Goal: Register for event/course

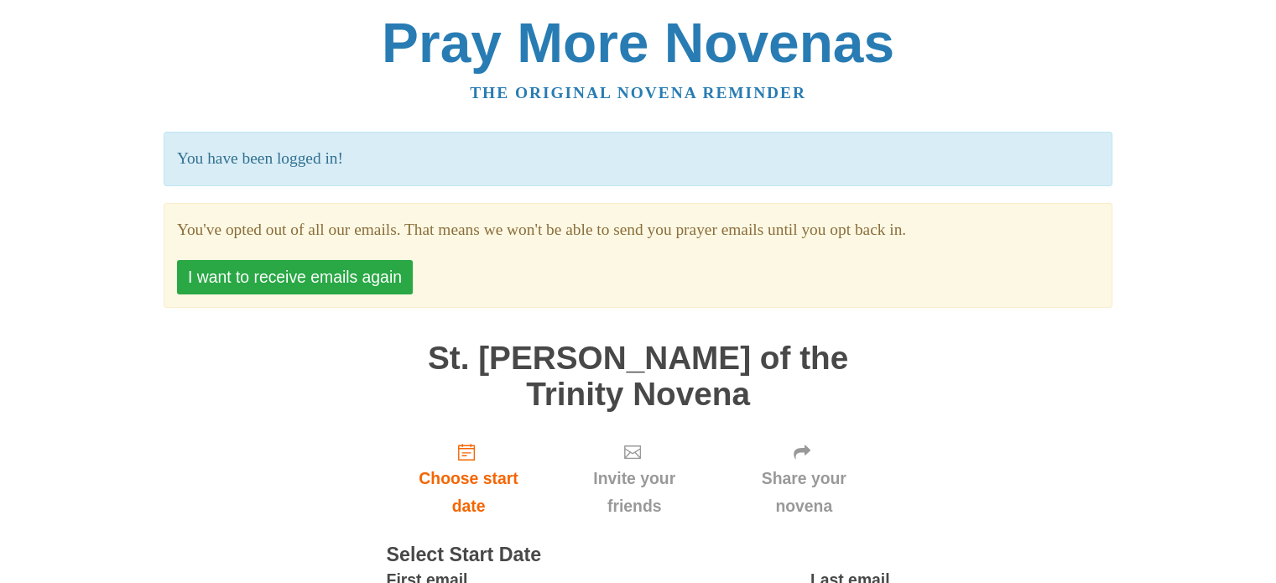
click at [309, 271] on button "I want to receive emails again" at bounding box center [295, 277] width 236 height 34
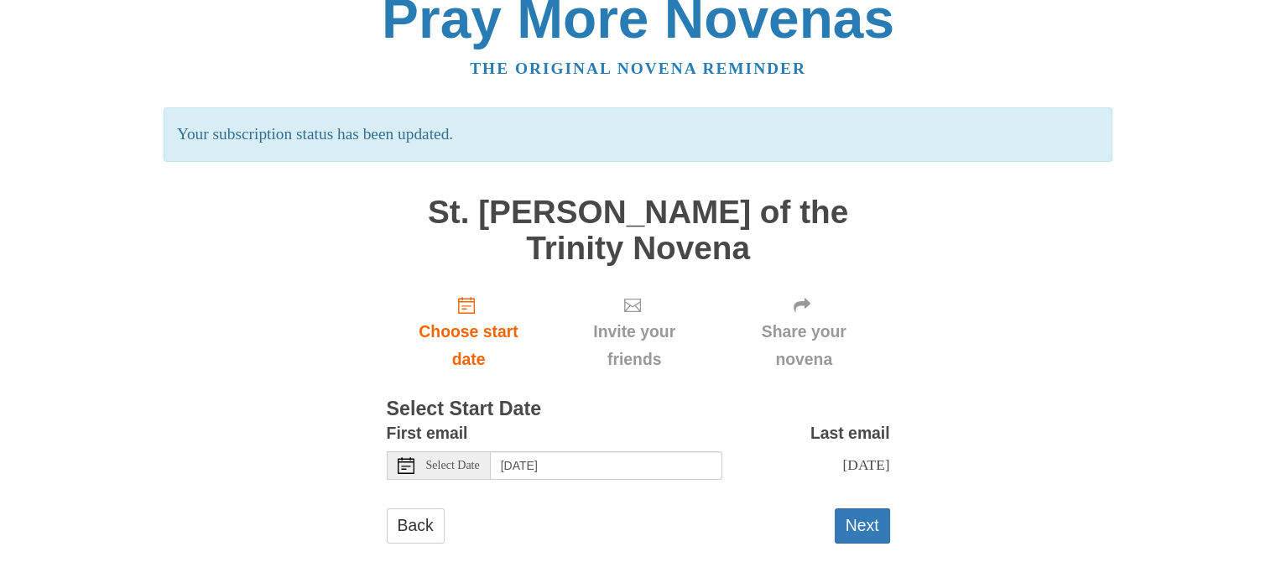
scroll to position [47, 0]
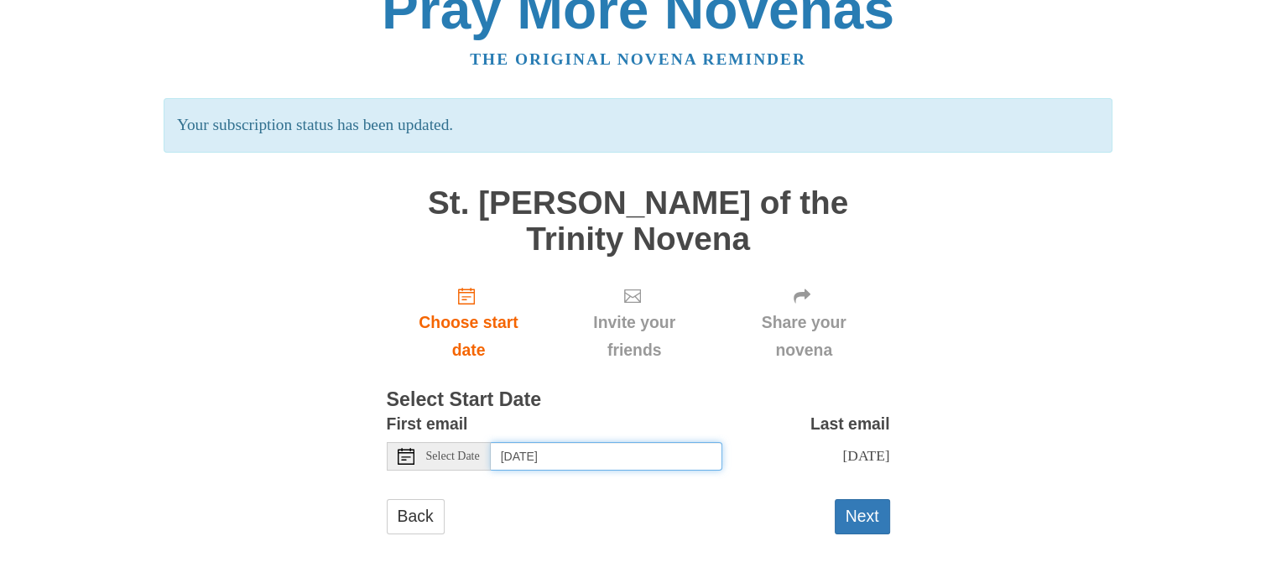
click at [658, 442] on input "[DATE]" at bounding box center [606, 456] width 231 height 29
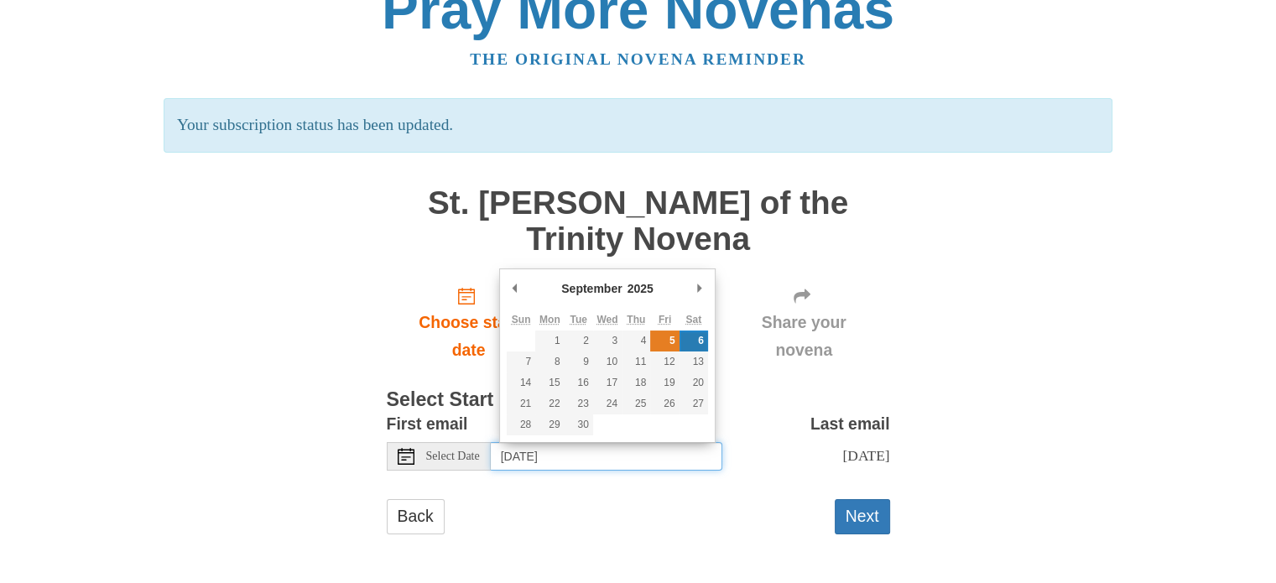
type input "[DATE]"
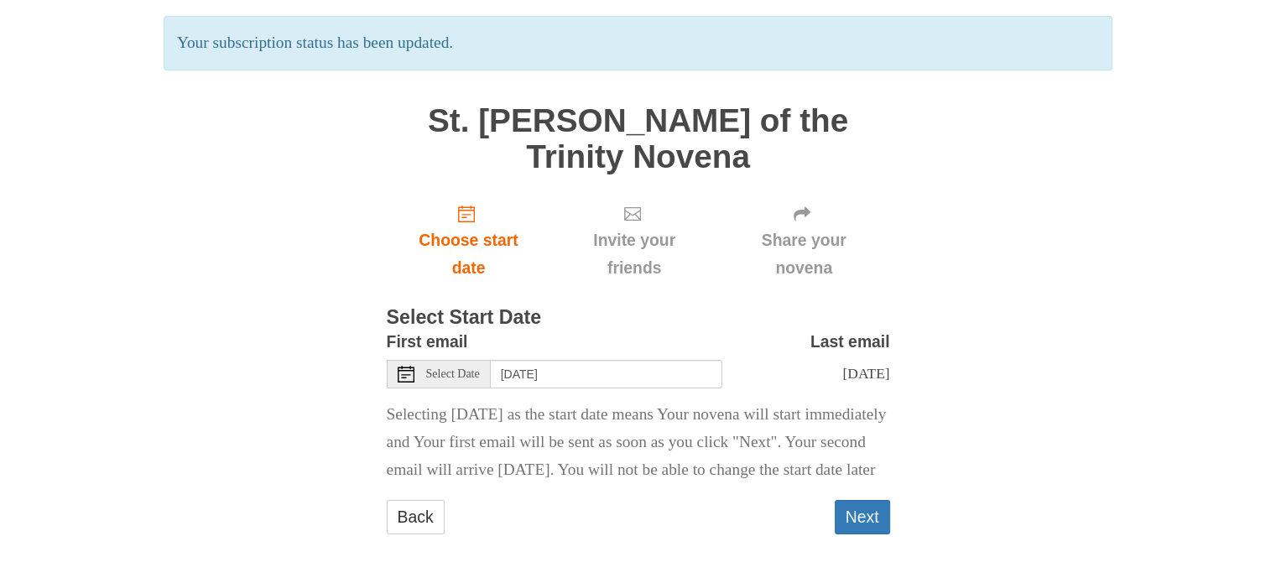
scroll to position [158, 0]
click at [870, 518] on button "Next" at bounding box center [861, 517] width 55 height 34
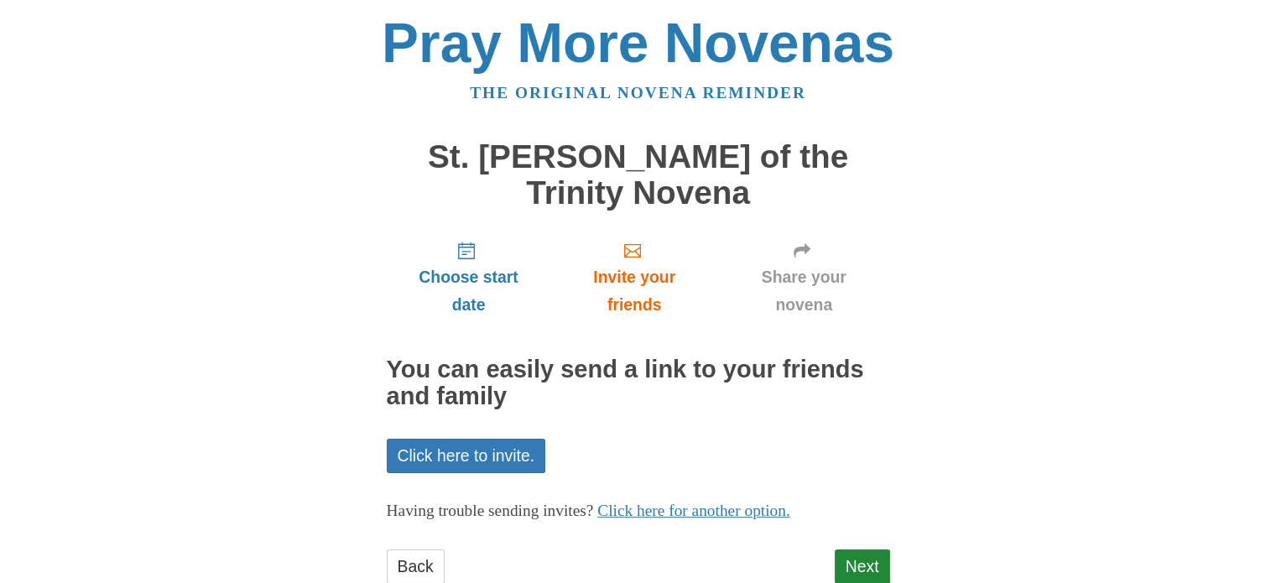
scroll to position [49, 0]
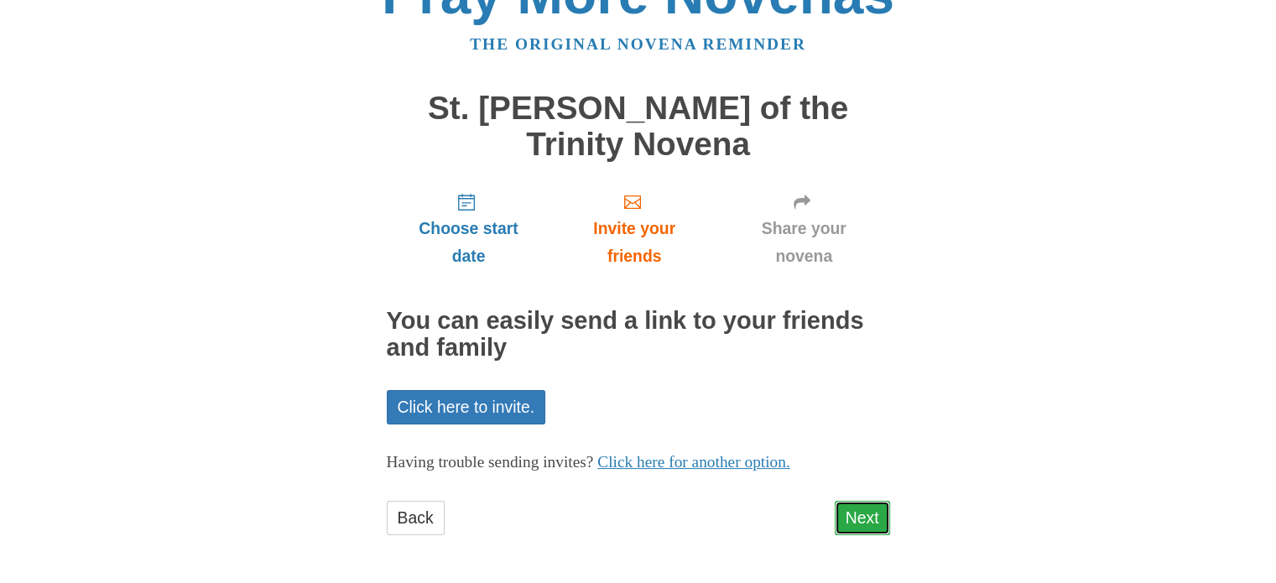
click at [865, 520] on link "Next" at bounding box center [861, 518] width 55 height 34
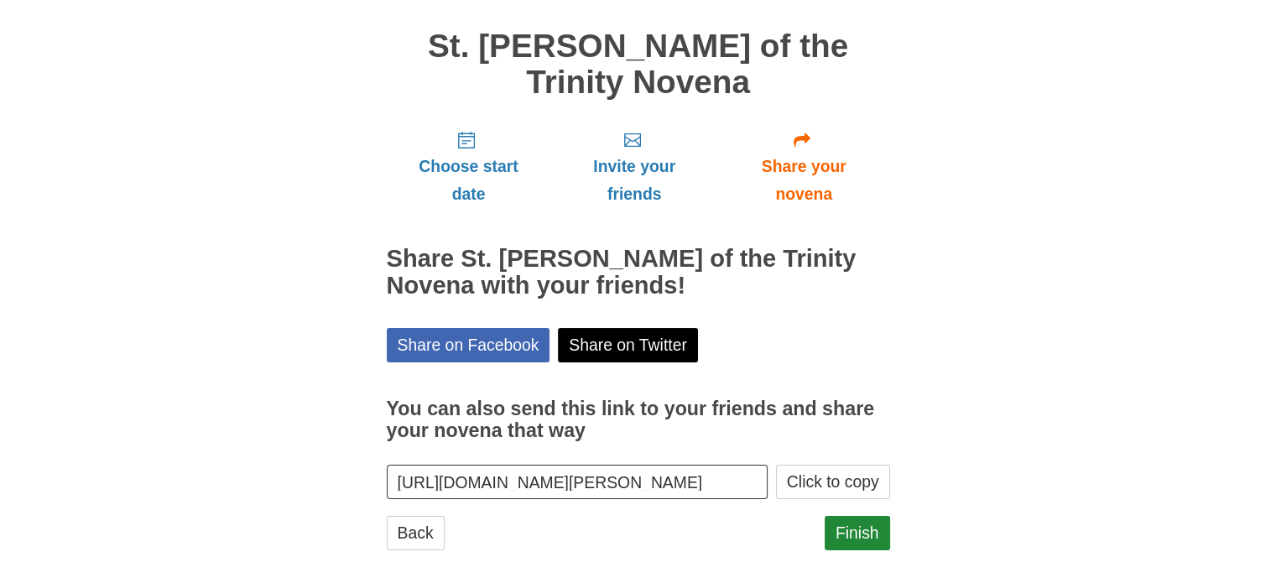
scroll to position [125, 0]
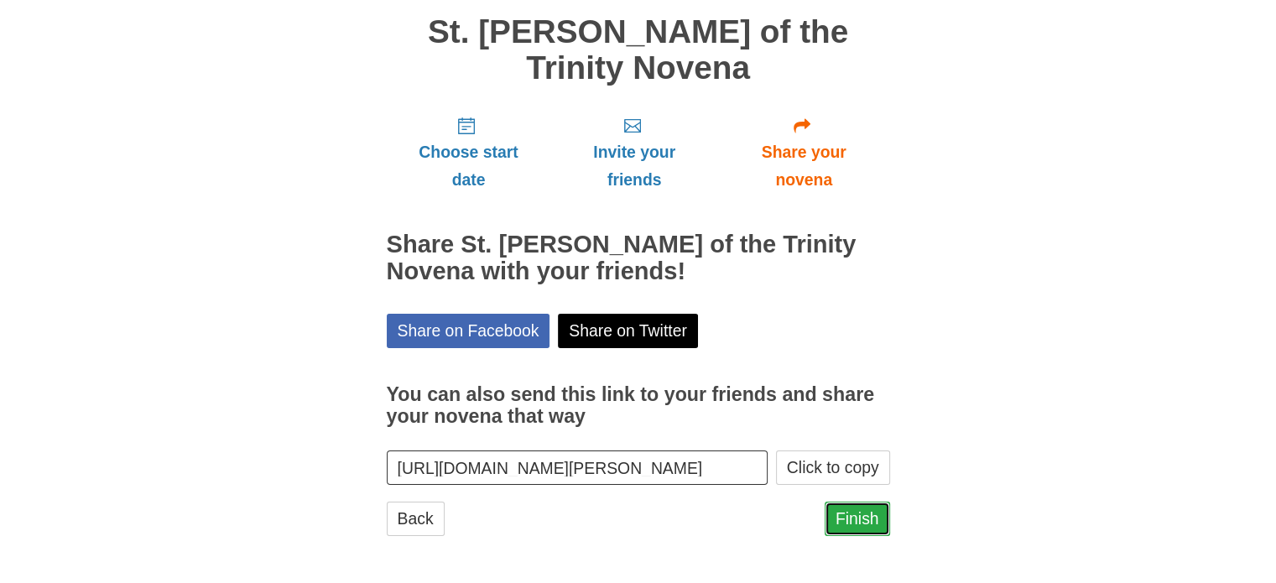
click at [860, 519] on link "Finish" at bounding box center [856, 519] width 65 height 34
